Goal: Task Accomplishment & Management: Complete application form

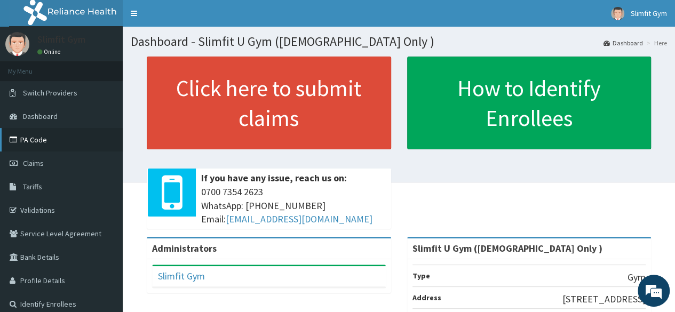
click at [33, 143] on link "PA Code" at bounding box center [61, 139] width 123 height 23
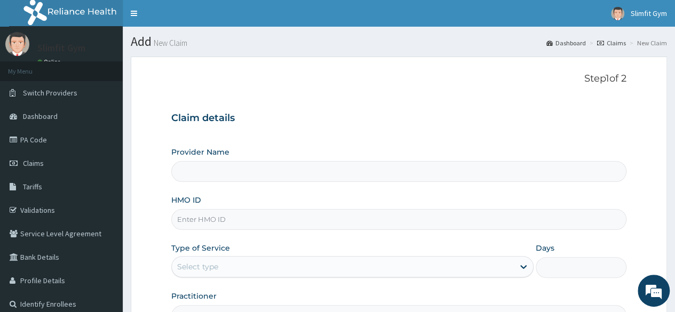
type input "Slimfit U Gym ([DEMOGRAPHIC_DATA] Only )"
type input "1"
click at [307, 220] on input "HMO ID" at bounding box center [398, 219] width 455 height 21
click at [215, 218] on input "HJI/10002?A" at bounding box center [398, 219] width 455 height 21
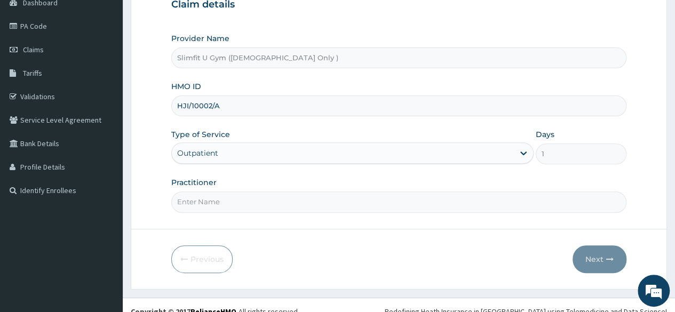
scroll to position [124, 0]
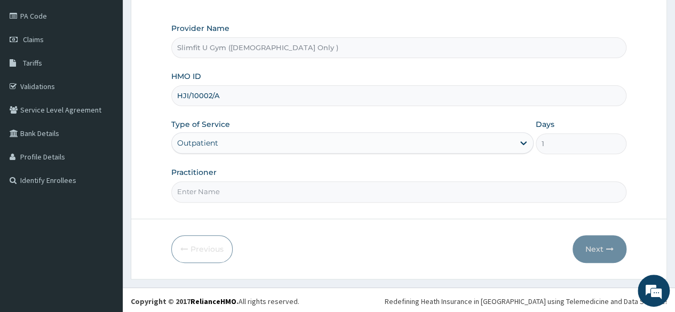
type input "HJI/10002/A"
click at [398, 192] on input "Practitioner" at bounding box center [398, 192] width 455 height 21
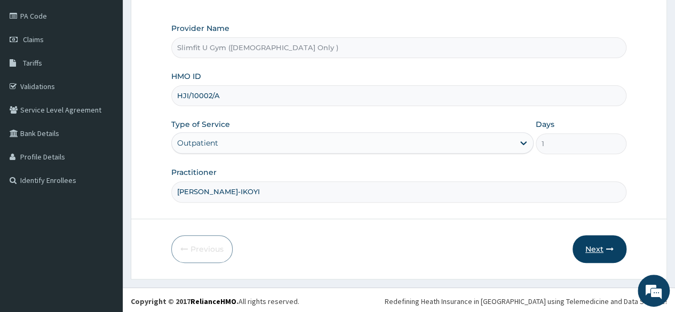
type input "HAFSAH AMEEN-IKOYI"
click at [597, 247] on button "Next" at bounding box center [600, 249] width 54 height 28
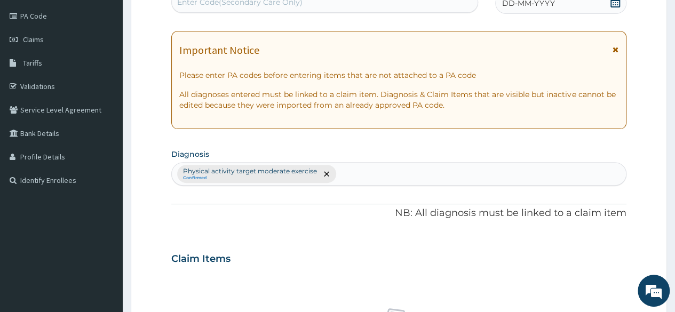
click at [615, 1] on icon at bounding box center [615, 2] width 11 height 11
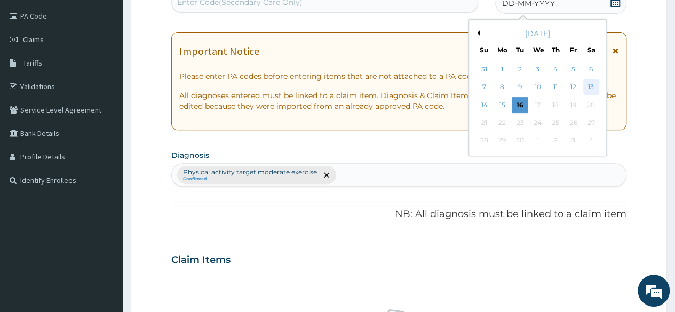
click at [591, 90] on div "13" at bounding box center [591, 88] width 16 height 16
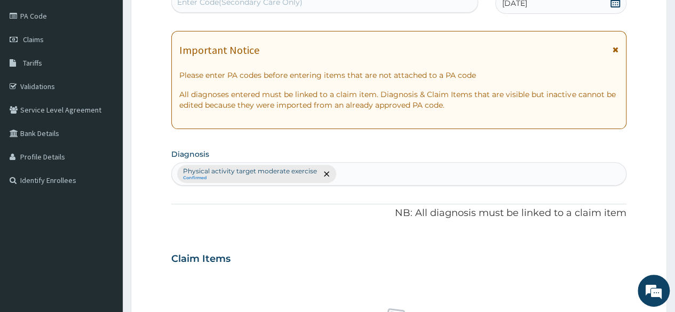
scroll to position [0, 0]
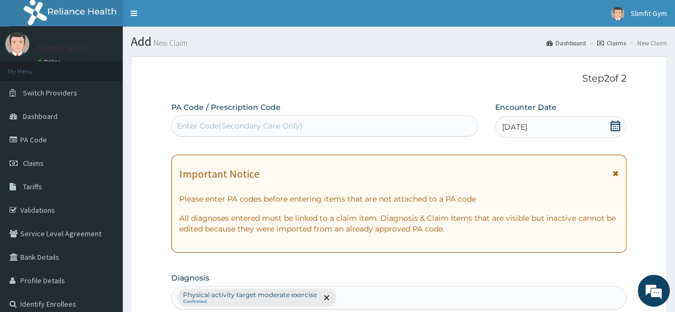
click at [187, 133] on div "Enter Code(Secondary Care Only)" at bounding box center [324, 125] width 305 height 17
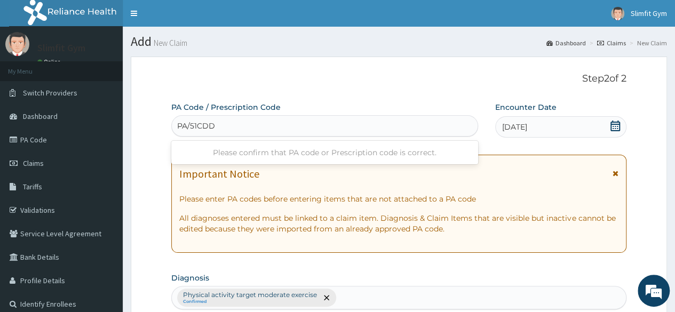
type input "PA/51CDDF"
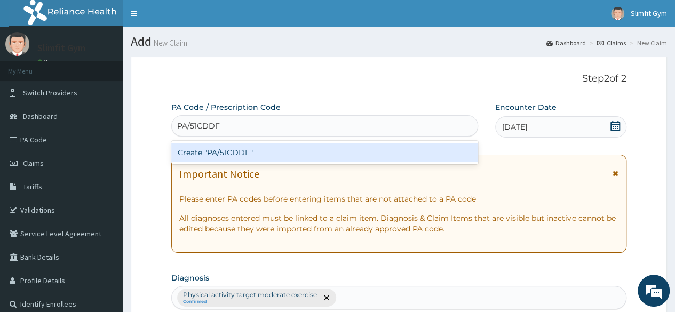
click at [257, 160] on div "Create "PA/51CDDF"" at bounding box center [324, 152] width 306 height 19
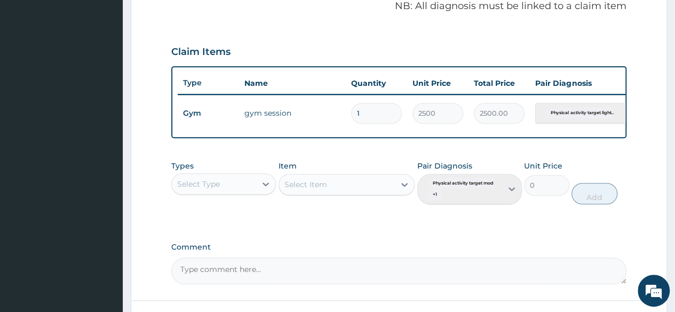
scroll to position [422, 0]
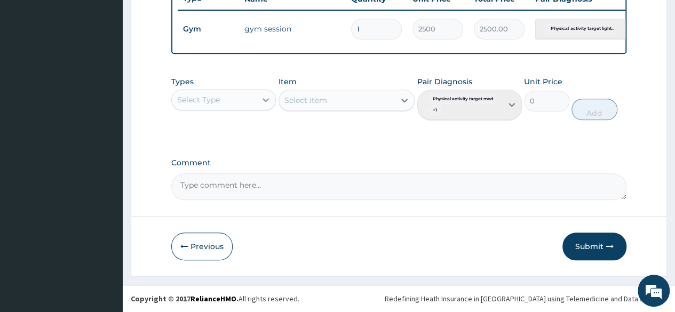
click at [268, 100] on icon at bounding box center [266, 100] width 11 height 11
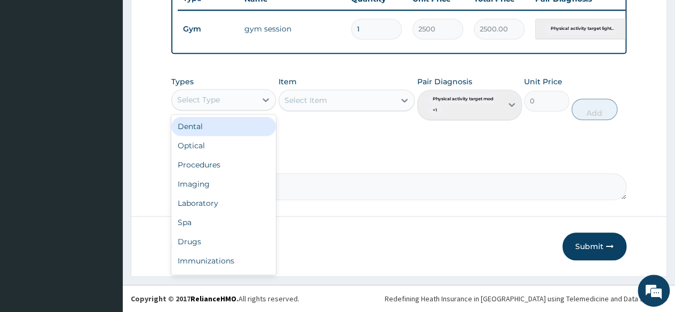
scroll to position [36, 0]
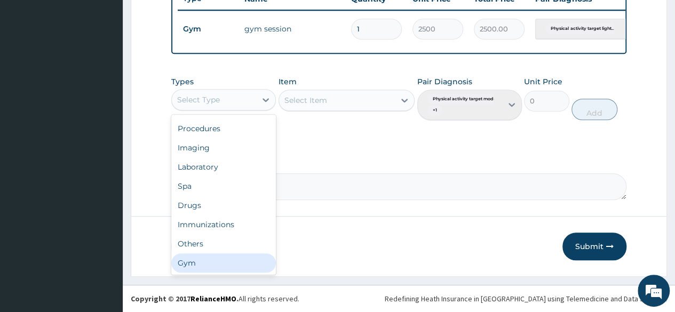
click at [251, 264] on div "Gym" at bounding box center [223, 263] width 105 height 19
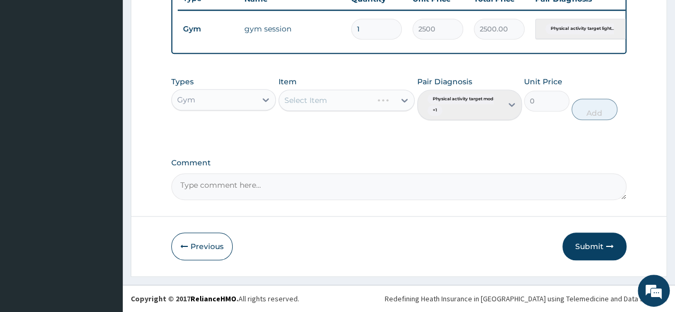
click at [400, 106] on div "Select Item" at bounding box center [347, 100] width 137 height 21
click at [404, 99] on icon at bounding box center [404, 100] width 11 height 11
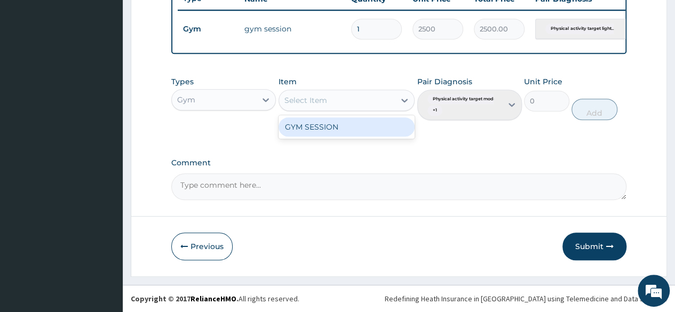
click at [380, 129] on div "GYM SESSION" at bounding box center [347, 126] width 137 height 19
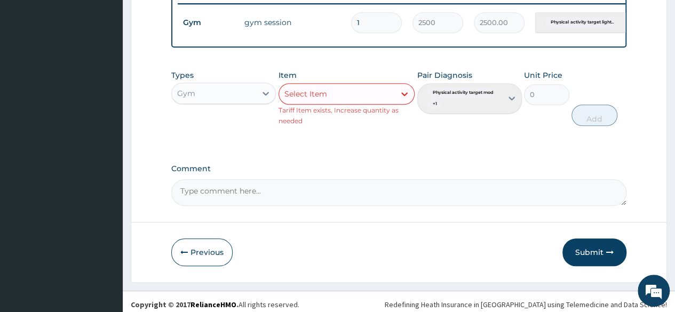
click at [516, 104] on div "Pair Diagnosis Physical activity target moder... + 1" at bounding box center [470, 98] width 105 height 56
click at [508, 105] on div "Pair Diagnosis Physical activity target moder... + 1" at bounding box center [470, 98] width 105 height 56
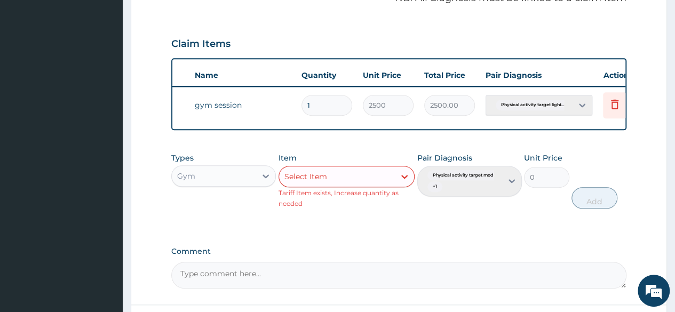
scroll to position [0, 80]
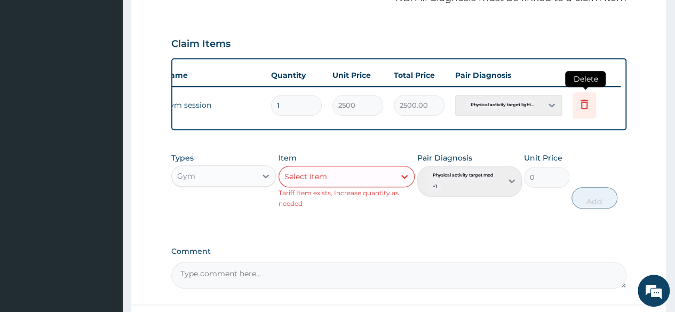
click at [585, 107] on icon at bounding box center [584, 104] width 7 height 10
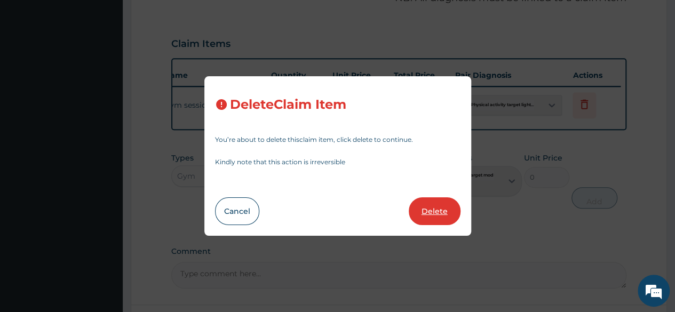
click at [434, 211] on button "Delete" at bounding box center [435, 212] width 52 height 28
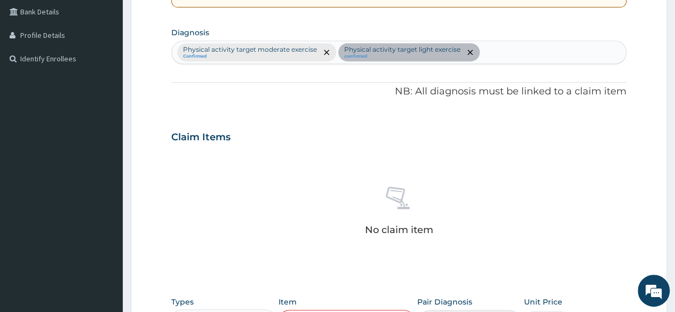
scroll to position [245, 0]
click at [467, 54] on div "Physical activity target moderate exercise Confirmed Physical activity target l…" at bounding box center [398, 53] width 455 height 23
click at [467, 53] on div "Physical activity target moderate exercise Confirmed Physical activity target l…" at bounding box center [398, 53] width 455 height 23
click at [326, 55] on div "Physical activity target moderate exercise Confirmed Physical activity target l…" at bounding box center [398, 53] width 455 height 23
click at [324, 52] on div "Physical activity target moderate exercise Confirmed Physical activity target l…" at bounding box center [398, 53] width 455 height 23
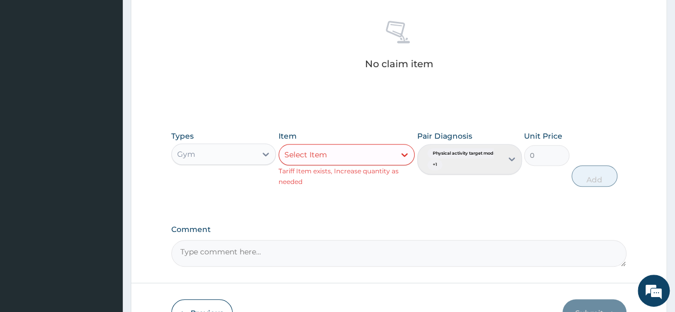
scroll to position [477, 0]
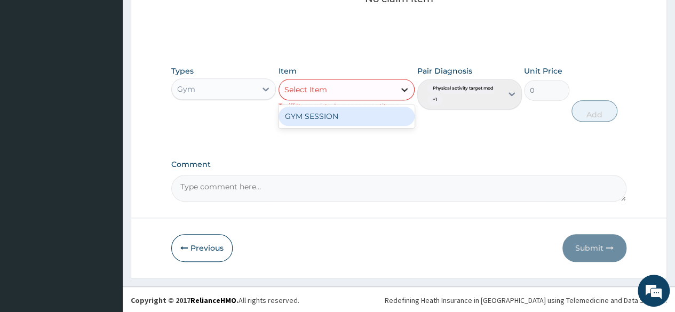
click at [397, 89] on div at bounding box center [404, 89] width 19 height 19
click at [380, 113] on div "GYM SESSION" at bounding box center [347, 116] width 137 height 19
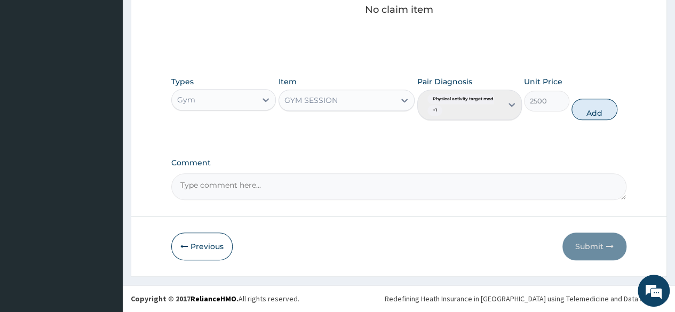
scroll to position [465, 0]
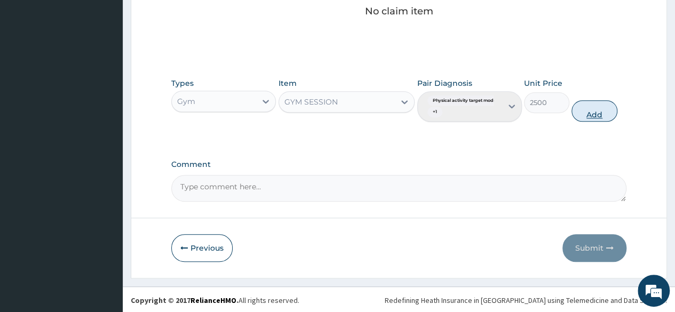
click at [594, 113] on button "Add" at bounding box center [594, 110] width 45 height 21
type input "0"
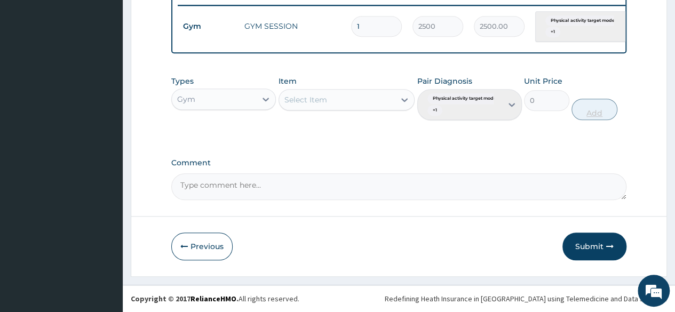
scroll to position [426, 0]
click at [596, 245] on button "Submit" at bounding box center [595, 247] width 64 height 28
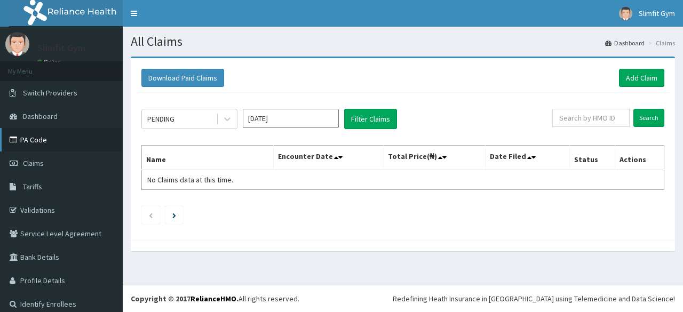
click at [37, 141] on link "PA Code" at bounding box center [61, 139] width 123 height 23
click at [635, 78] on link "Add Claim" at bounding box center [641, 78] width 45 height 18
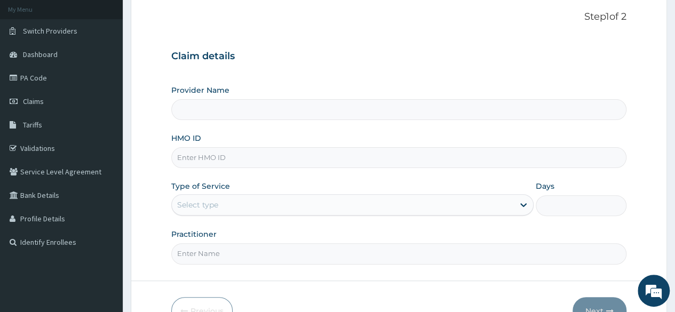
scroll to position [63, 0]
type input "Slimfit U Gym ([DEMOGRAPHIC_DATA] Only )"
type input "1"
click at [242, 152] on input "HMO ID" at bounding box center [398, 156] width 455 height 21
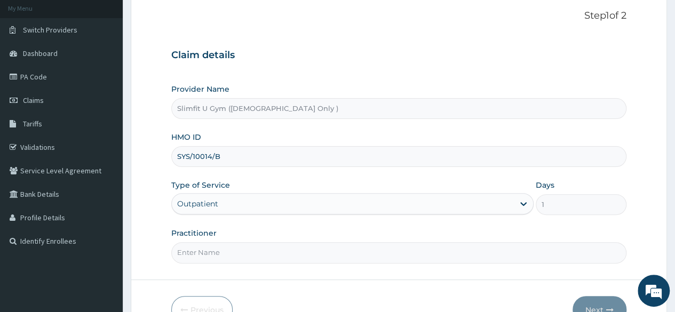
type input "SYS/10014/B"
click at [211, 254] on input "Practitioner" at bounding box center [398, 252] width 455 height 21
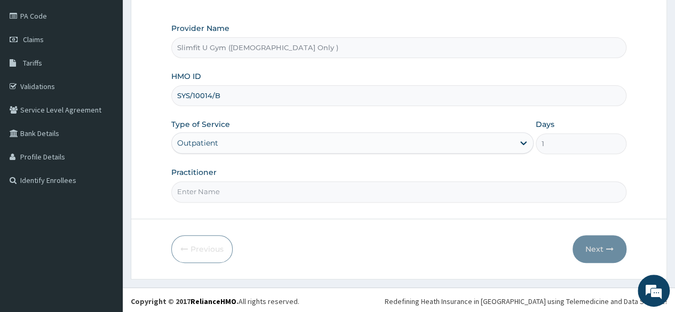
click at [325, 187] on input "Practitioner" at bounding box center [398, 192] width 455 height 21
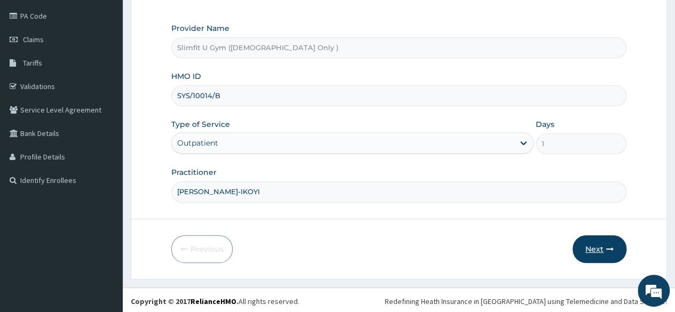
type input "[PERSON_NAME]-IKOYI"
click at [596, 243] on button "Next" at bounding box center [600, 249] width 54 height 28
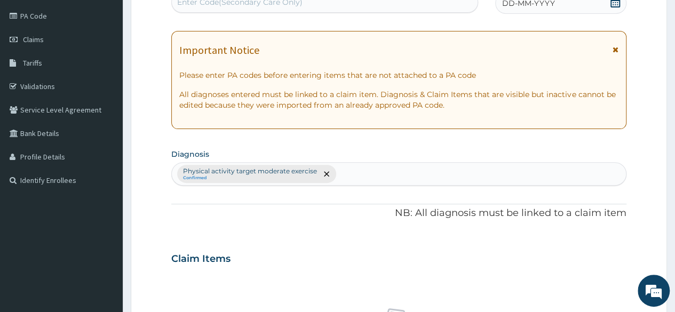
scroll to position [121, 0]
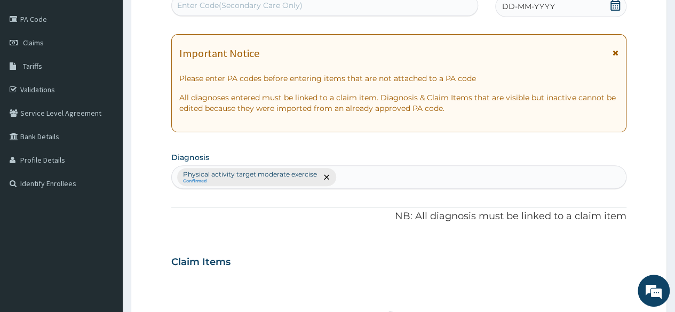
click at [398, 1] on div "Enter Code(Secondary Care Only)" at bounding box center [324, 5] width 305 height 17
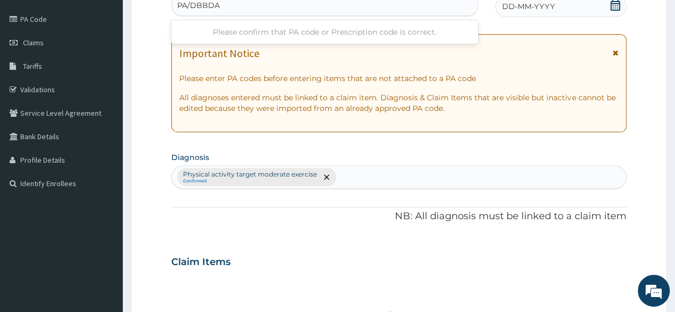
type input "PA/DBBDAE"
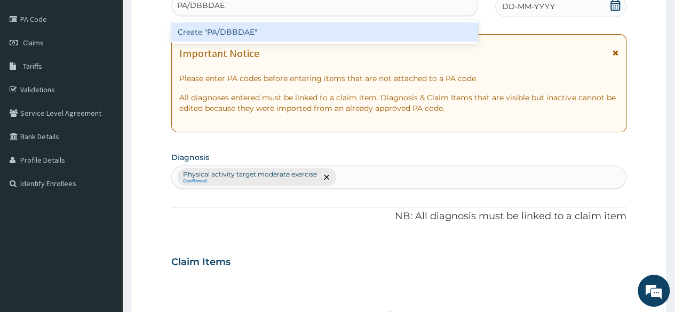
click at [386, 39] on div "Create "PA/DBBDAE"" at bounding box center [324, 31] width 306 height 19
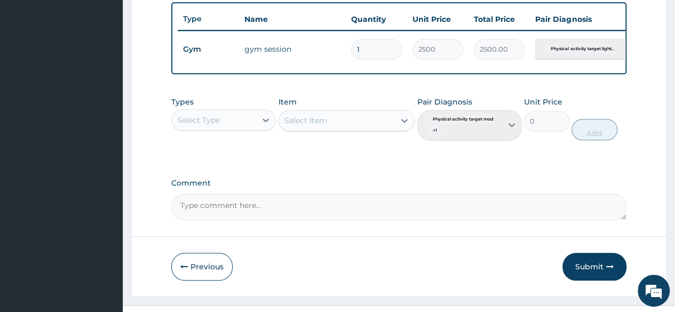
scroll to position [391, 0]
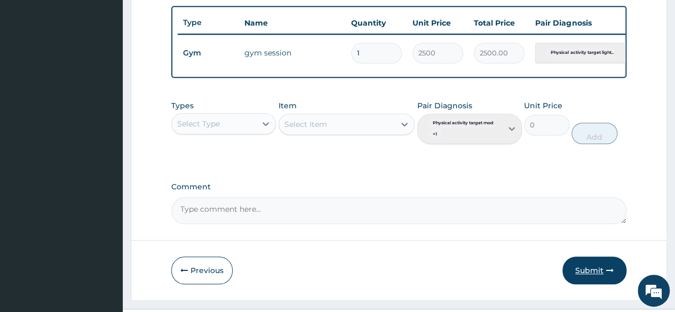
click at [583, 275] on button "Submit" at bounding box center [595, 271] width 64 height 28
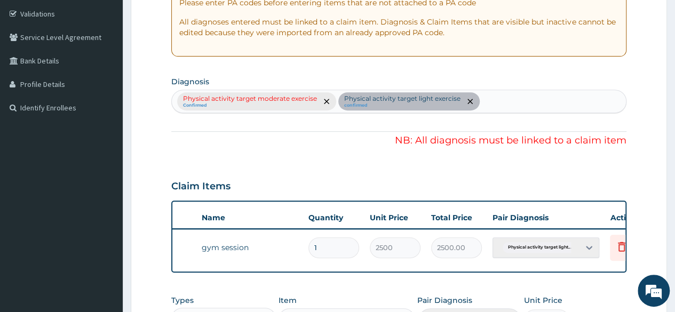
scroll to position [0, 80]
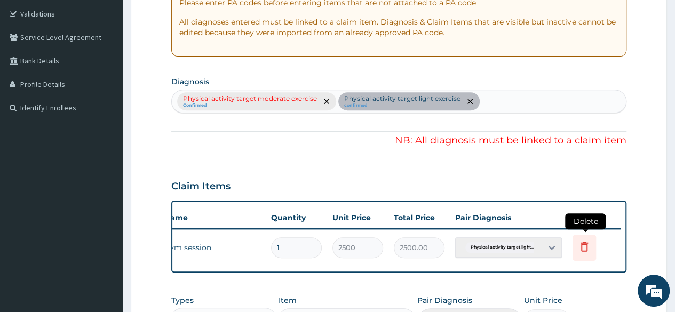
click at [586, 247] on icon at bounding box center [584, 246] width 13 height 13
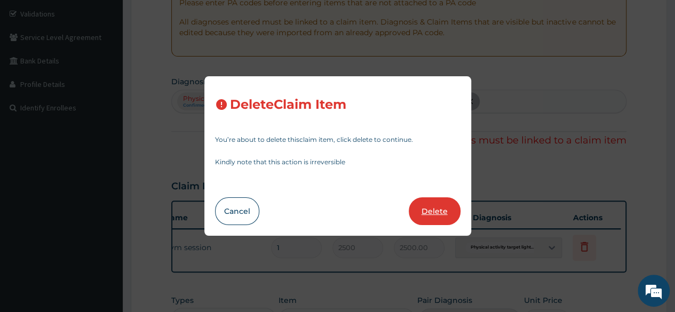
click at [442, 208] on button "Delete" at bounding box center [435, 212] width 52 height 28
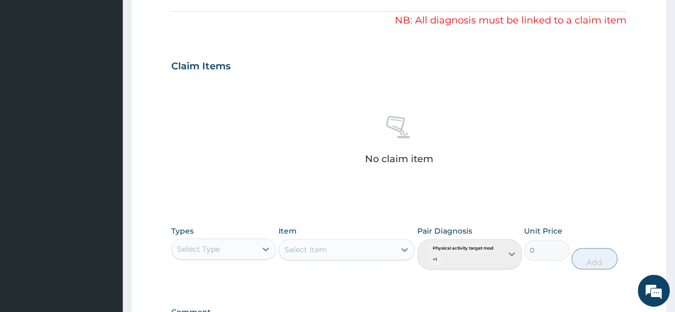
scroll to position [316, 0]
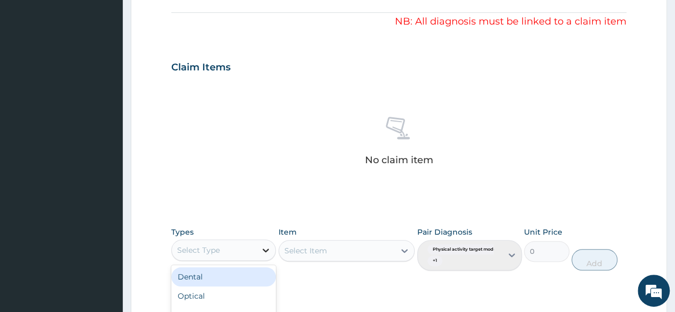
click at [270, 250] on icon at bounding box center [266, 250] width 11 height 11
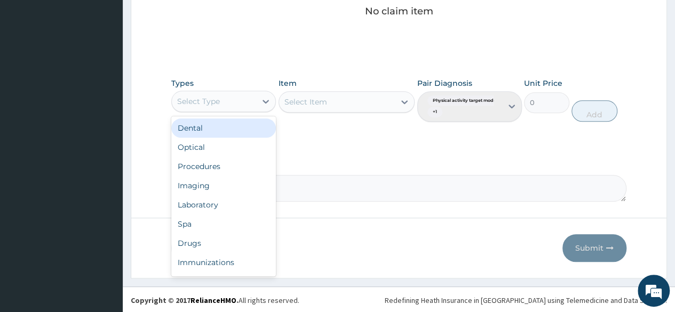
scroll to position [36, 0]
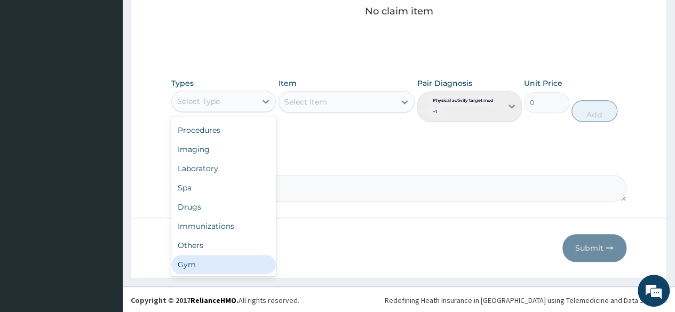
click at [229, 274] on div "Dental Optical Procedures Imaging Laboratory Spa Drugs Immunizations Others Gym" at bounding box center [223, 196] width 105 height 160
click at [229, 264] on div "Gym" at bounding box center [223, 264] width 105 height 19
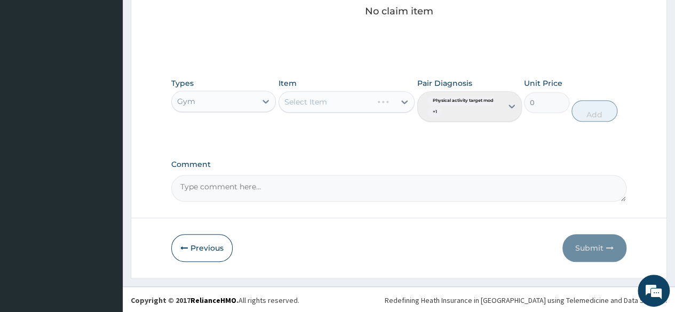
click at [405, 101] on div "Select Item" at bounding box center [347, 101] width 137 height 21
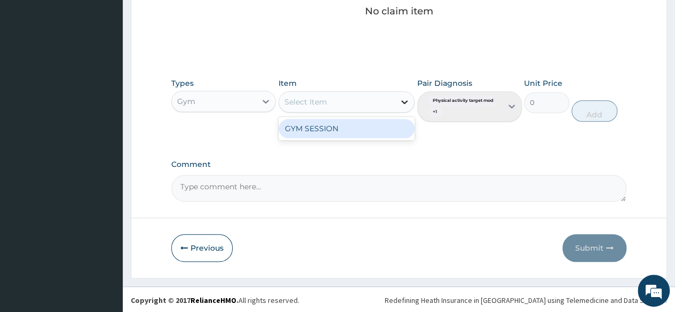
click at [404, 100] on icon at bounding box center [404, 102] width 11 height 11
click at [388, 131] on div "GYM SESSION" at bounding box center [347, 128] width 137 height 19
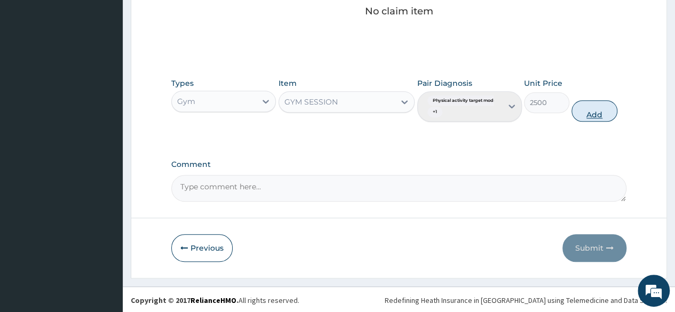
click at [594, 115] on button "Add" at bounding box center [594, 110] width 45 height 21
type input "0"
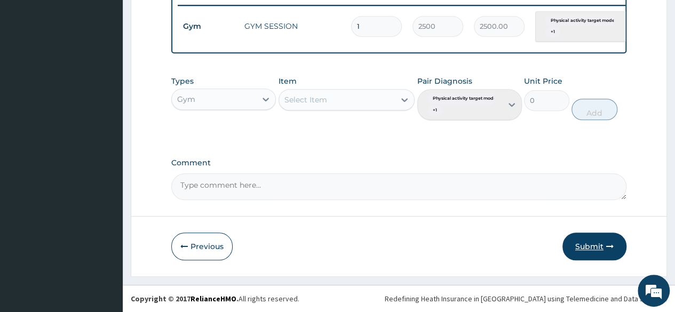
click at [594, 243] on button "Submit" at bounding box center [595, 247] width 64 height 28
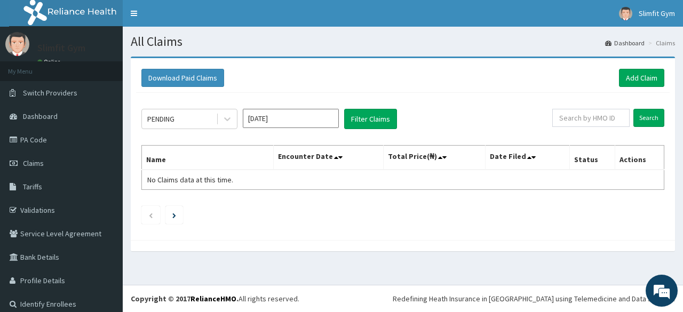
click at [672, 228] on div "Download Paid Claims Add Claim × Note you can only download claims within a max…" at bounding box center [403, 160] width 561 height 206
